Goal: Find contact information: Find contact information

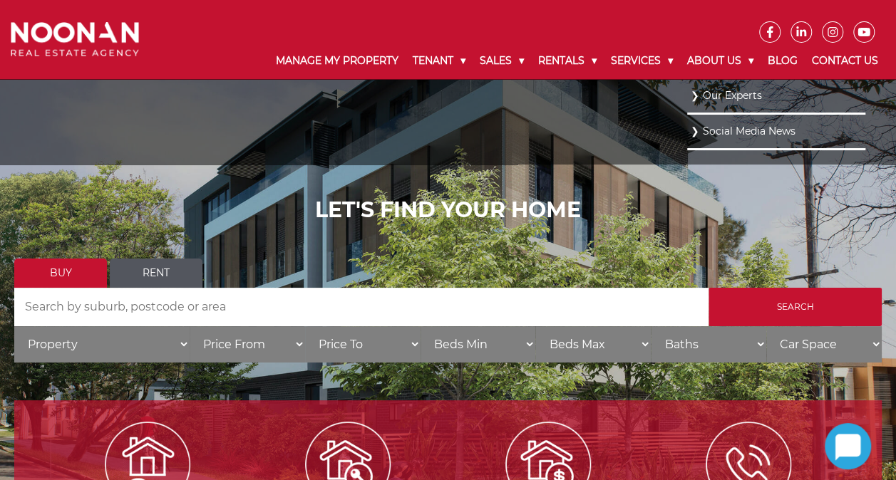
click at [721, 99] on link "Our Experts" at bounding box center [776, 95] width 171 height 19
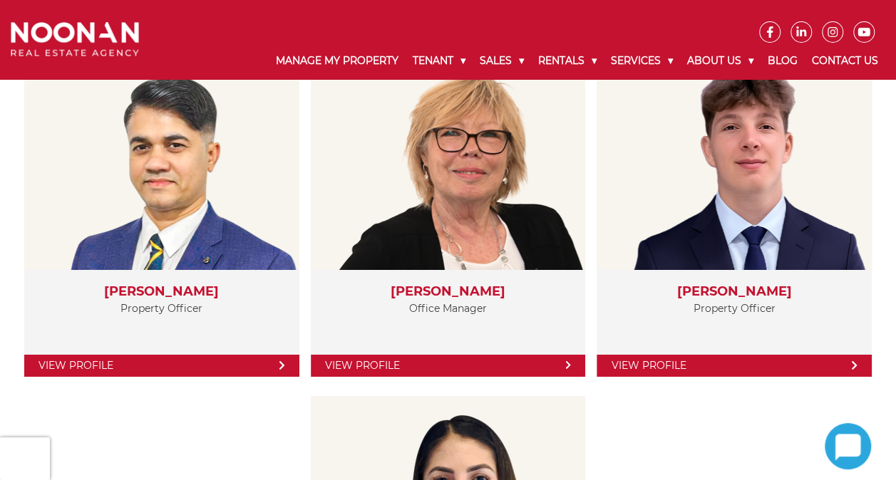
scroll to position [2352, 0]
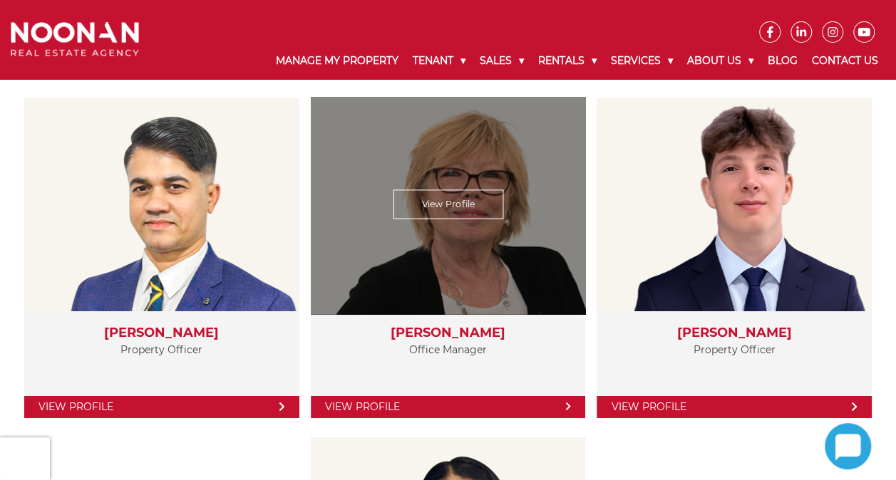
click at [418, 396] on link "View Profile" at bounding box center [448, 407] width 275 height 22
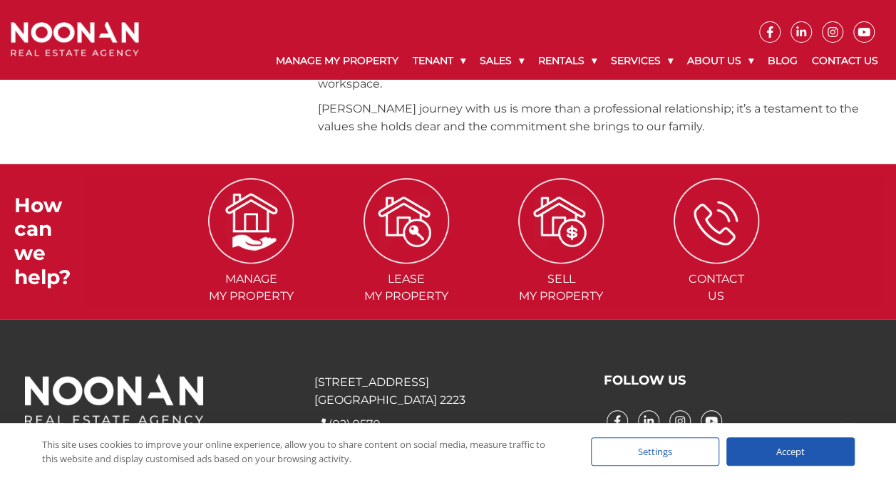
scroll to position [582, 0]
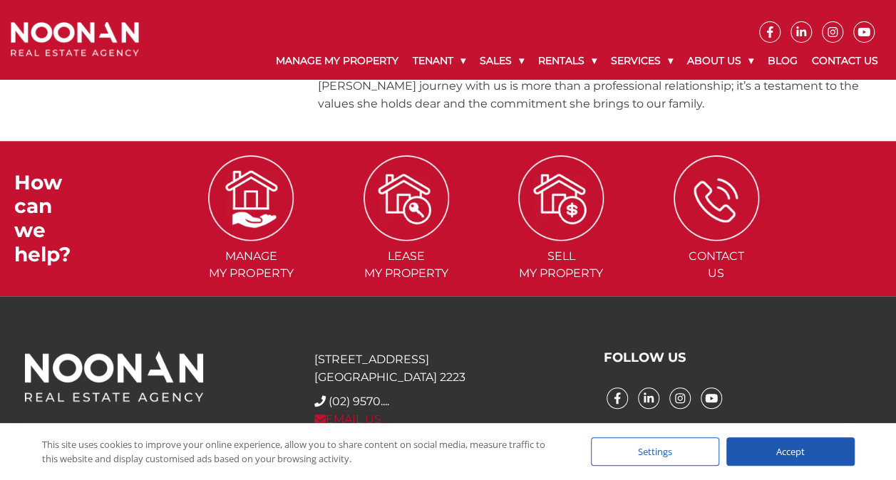
click at [365, 413] on link "EMAIL US" at bounding box center [347, 420] width 67 height 14
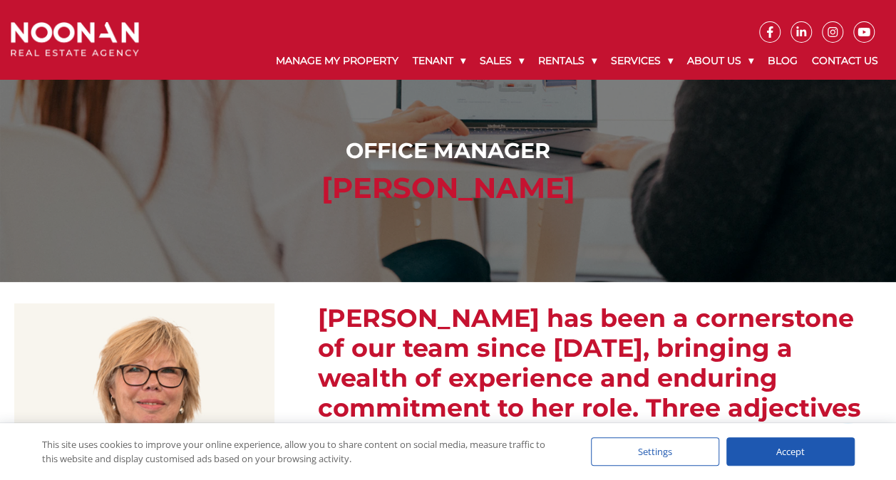
scroll to position [0, 0]
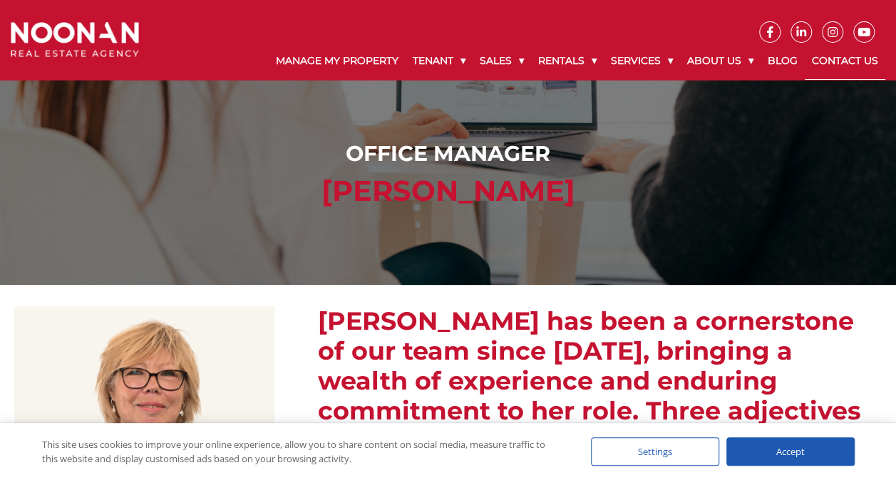
click at [858, 61] on link "Contact Us" at bounding box center [845, 61] width 81 height 37
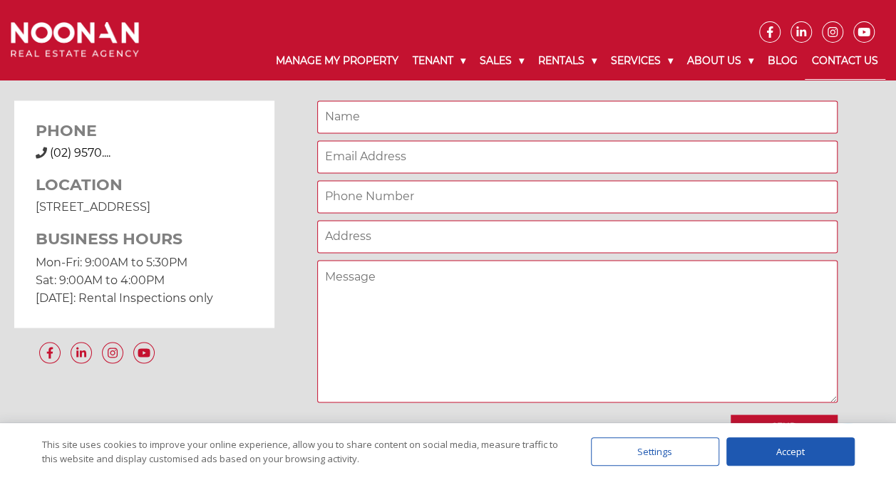
scroll to position [1069, 0]
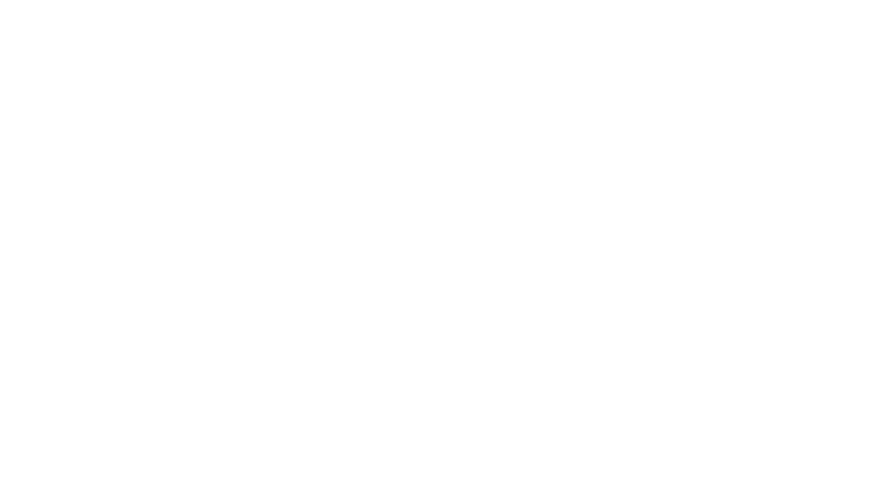
scroll to position [2352, 0]
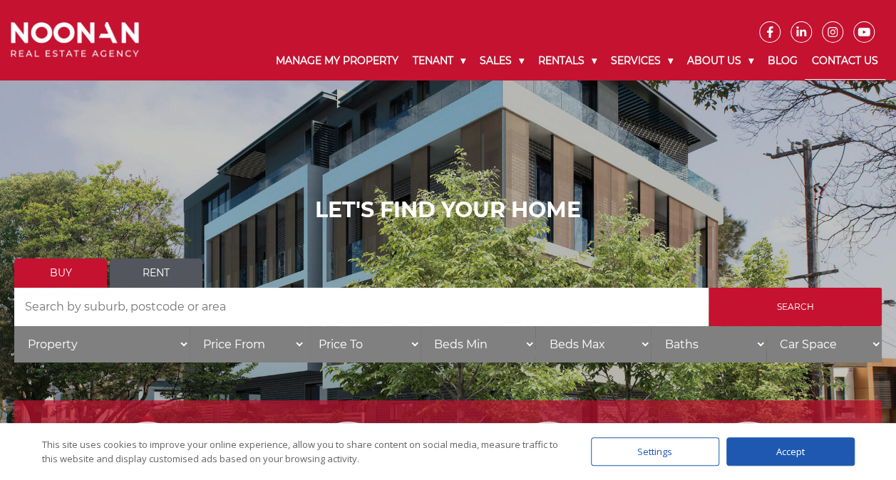
click at [843, 63] on link "Contact Us" at bounding box center [845, 61] width 81 height 37
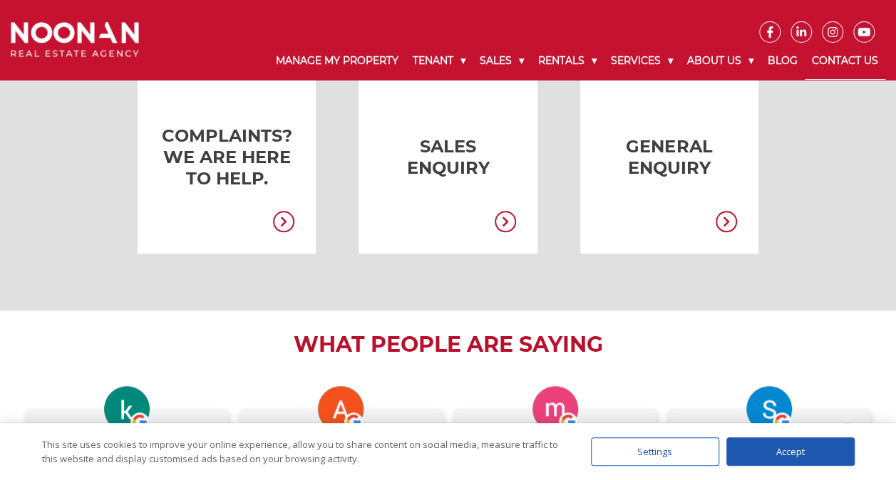
scroll to position [368, 0]
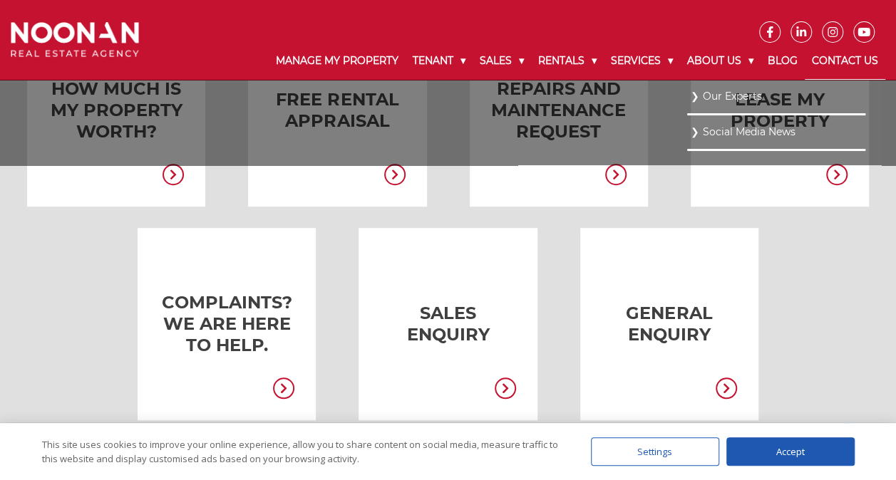
click at [728, 97] on link "Our Experts" at bounding box center [776, 96] width 171 height 19
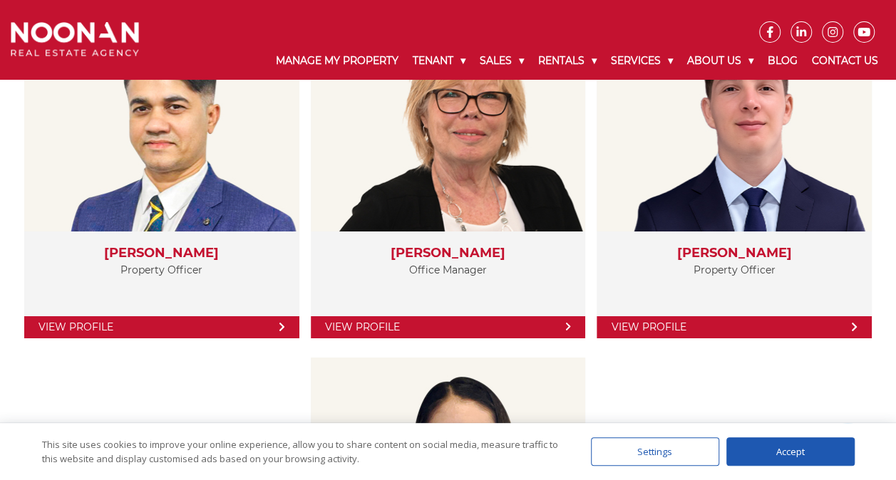
scroll to position [2495, 0]
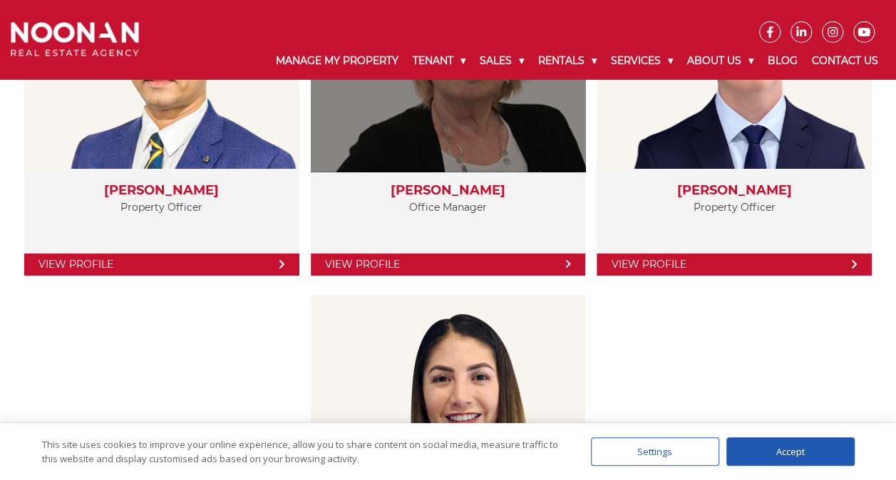
click at [406, 264] on link "View Profile" at bounding box center [448, 265] width 275 height 22
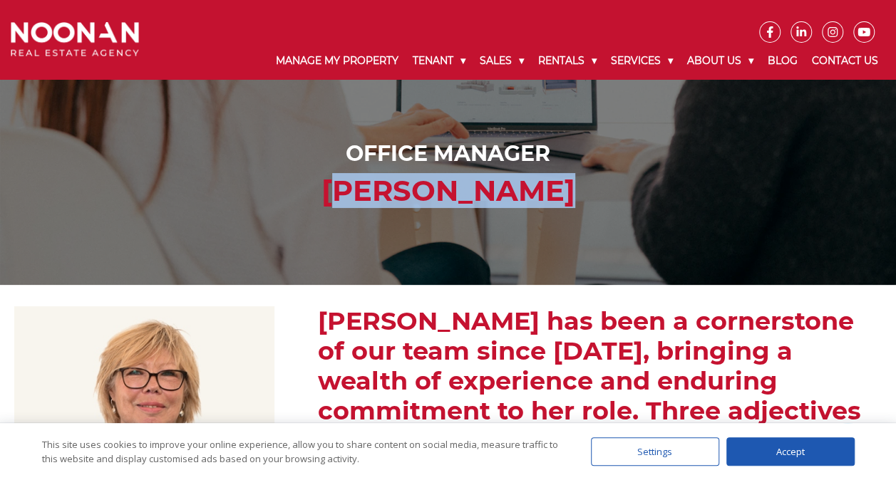
drag, startPoint x: 564, startPoint y: 192, endPoint x: 351, endPoint y: 195, distance: 213.1
click at [351, 195] on h2 "[PERSON_NAME]" at bounding box center [447, 191] width 867 height 34
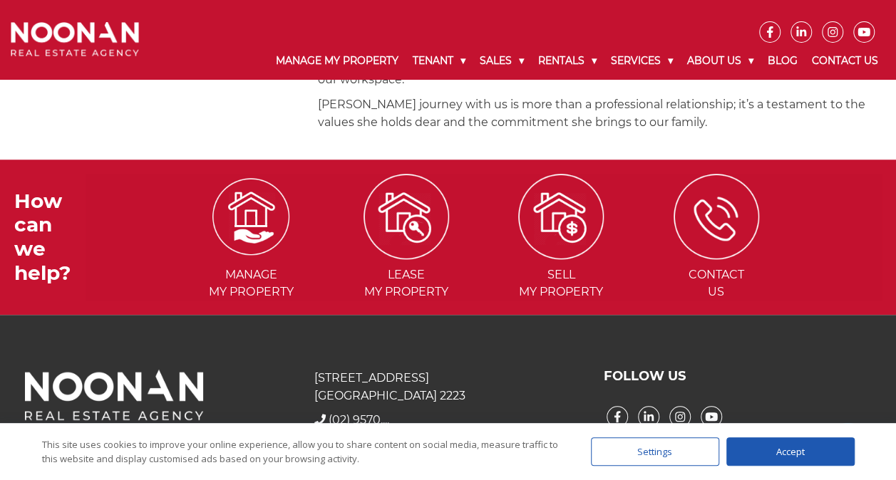
scroll to position [582, 0]
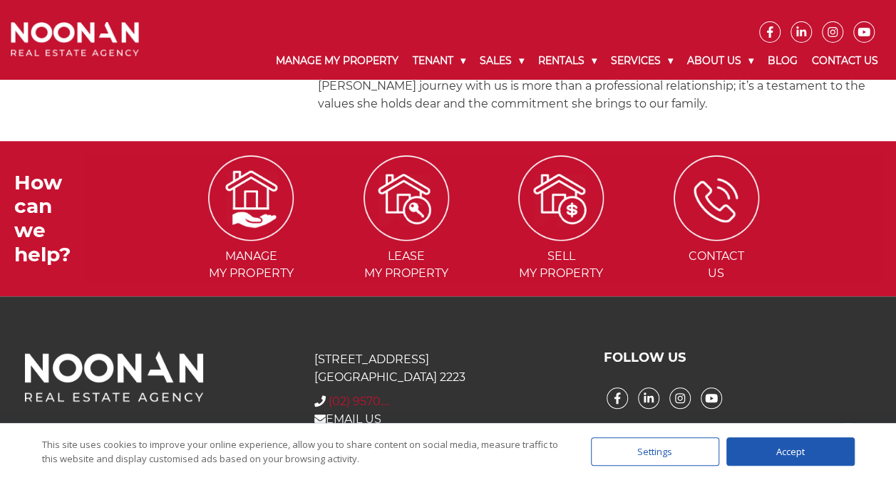
click at [381, 395] on span "(02) 9570...." at bounding box center [359, 402] width 61 height 14
drag, startPoint x: 426, startPoint y: 372, endPoint x: 339, endPoint y: 371, distance: 87.0
click at [339, 393] on div "+ [PHONE_NUMBER] (02) 9570...." at bounding box center [448, 401] width 268 height 17
copy span "[PHONE_NUMBER]"
